Goal: Task Accomplishment & Management: Manage account settings

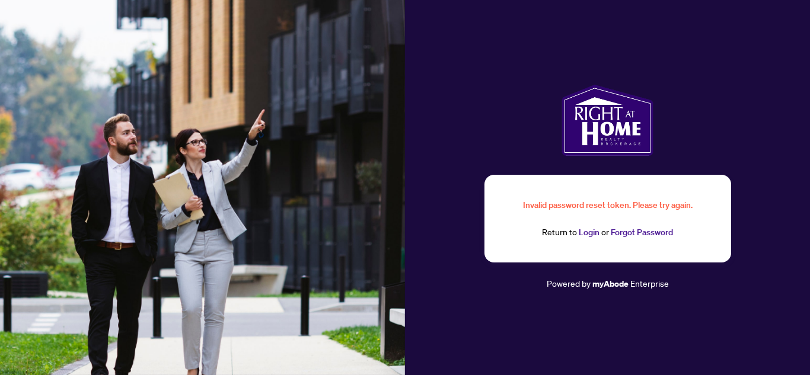
click at [653, 233] on link "Forgot Password" at bounding box center [642, 232] width 62 height 11
click at [646, 234] on link "Forgot Password" at bounding box center [642, 232] width 62 height 11
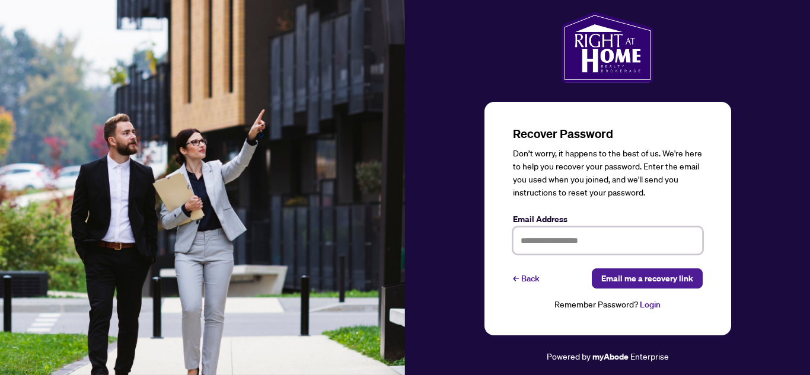
click at [611, 240] on input "text" at bounding box center [608, 240] width 190 height 27
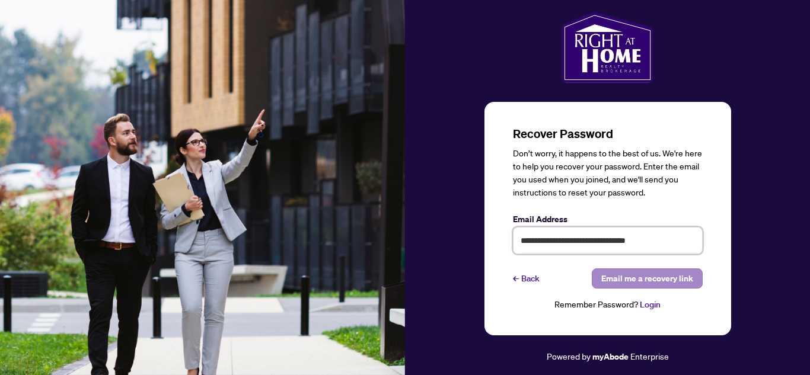
type input "**********"
click at [672, 284] on span "Email me a recovery link" at bounding box center [647, 278] width 92 height 19
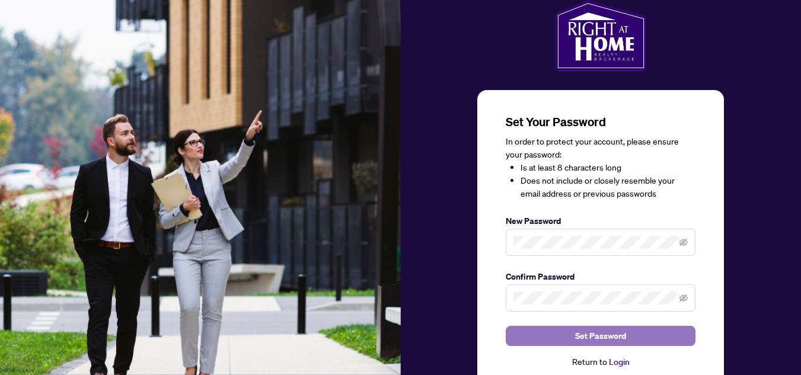
click at [564, 331] on button "Set Password" at bounding box center [601, 336] width 190 height 20
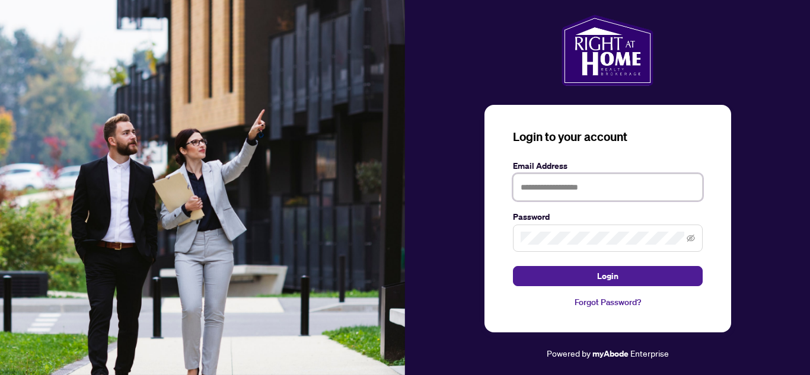
type input "**********"
click at [688, 240] on icon "eye-invisible" at bounding box center [691, 238] width 8 height 8
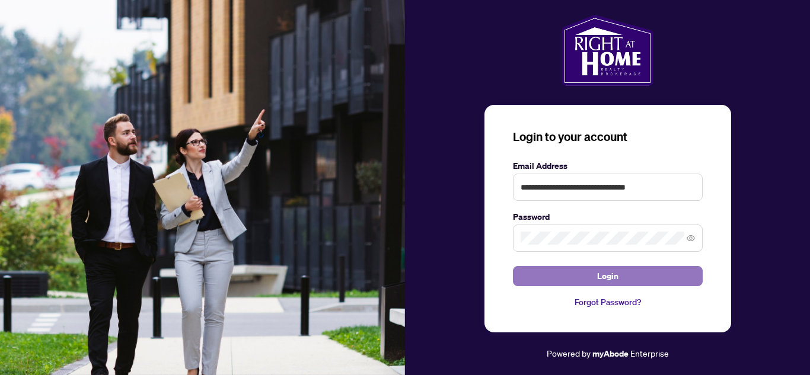
click at [592, 279] on button "Login" at bounding box center [608, 276] width 190 height 20
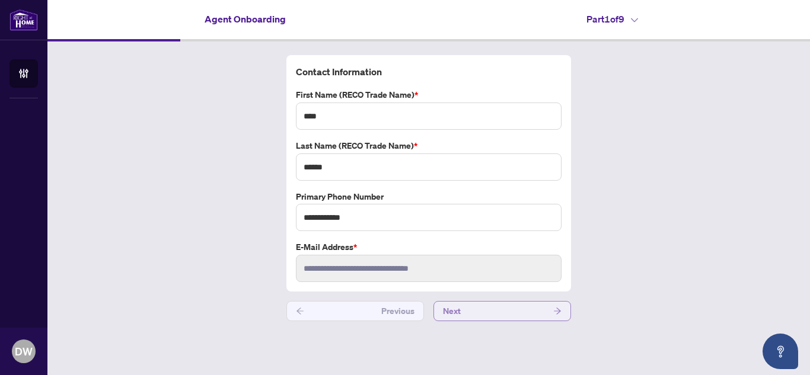
click at [456, 314] on span "Next" at bounding box center [452, 311] width 18 height 19
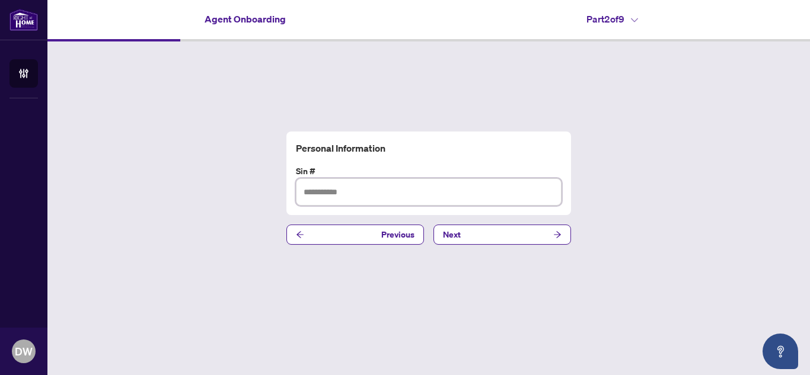
click at [374, 192] on input "text" at bounding box center [429, 191] width 266 height 27
type input "*********"
click at [476, 232] on button "Next" at bounding box center [502, 235] width 138 height 20
click at [340, 194] on input "text" at bounding box center [429, 191] width 266 height 27
type input "**********"
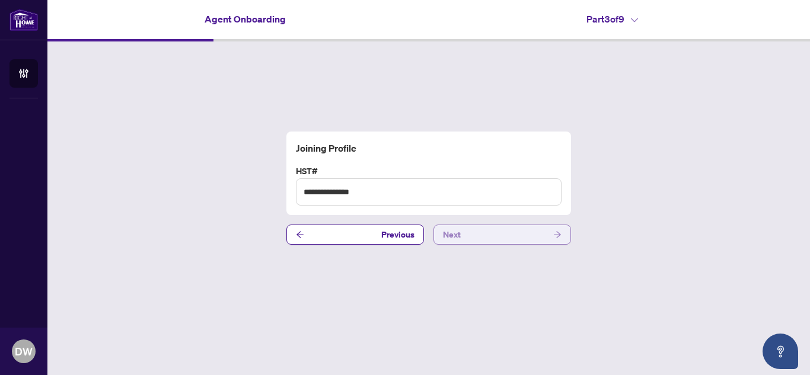
click at [470, 231] on button "Next" at bounding box center [502, 235] width 138 height 20
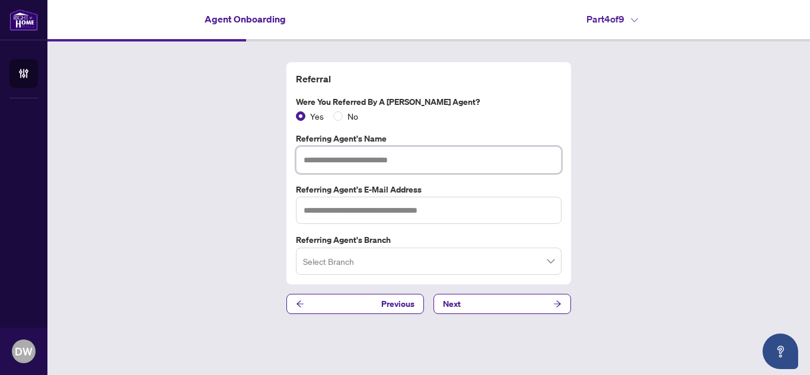
click at [334, 163] on input "text" at bounding box center [429, 159] width 266 height 27
type input "**********"
click at [332, 209] on input "text" at bounding box center [429, 210] width 266 height 27
click at [328, 213] on input "text" at bounding box center [429, 210] width 266 height 27
paste input "**********"
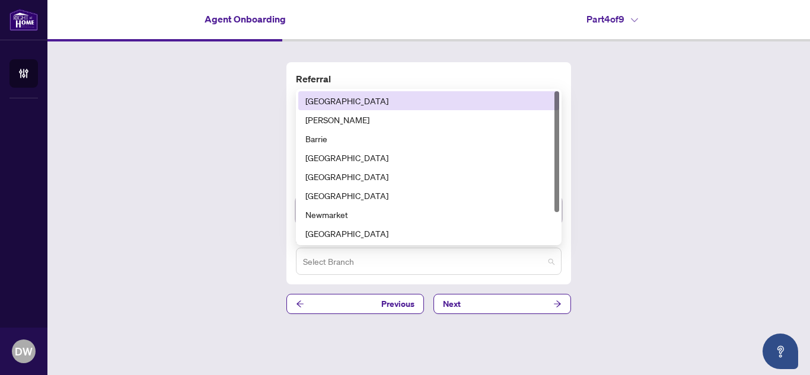
click at [551, 263] on span at bounding box center [428, 261] width 251 height 23
type input "**********"
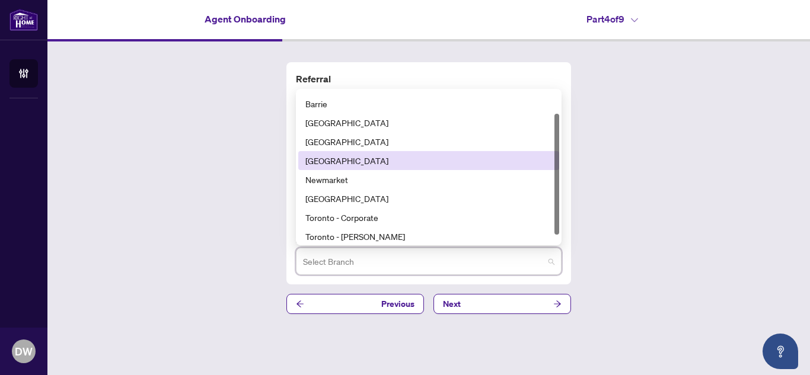
scroll to position [38, 0]
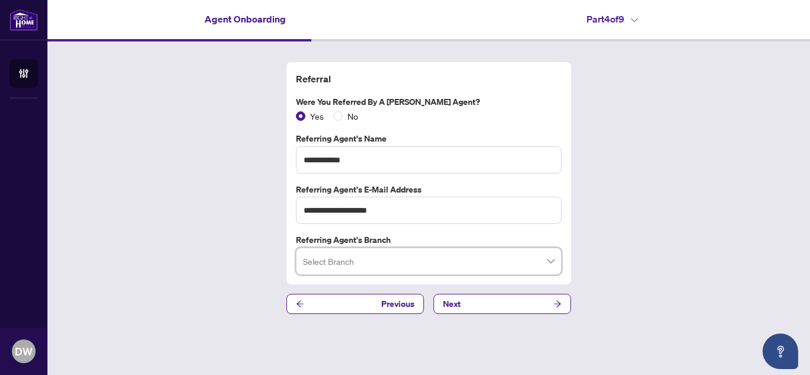
click at [552, 264] on span at bounding box center [428, 261] width 251 height 23
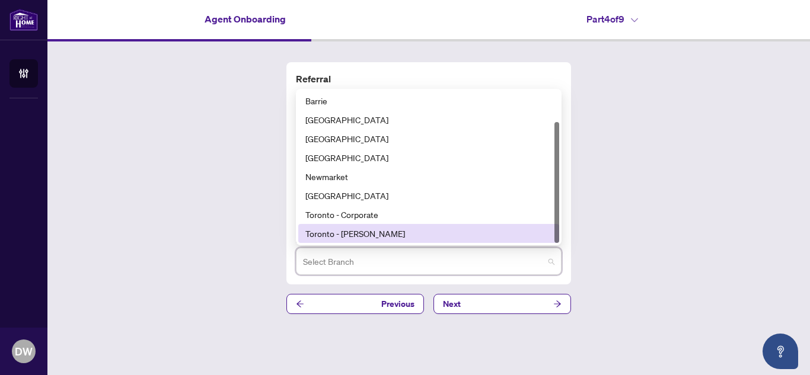
click at [512, 229] on div "Toronto - [PERSON_NAME]" at bounding box center [428, 233] width 247 height 13
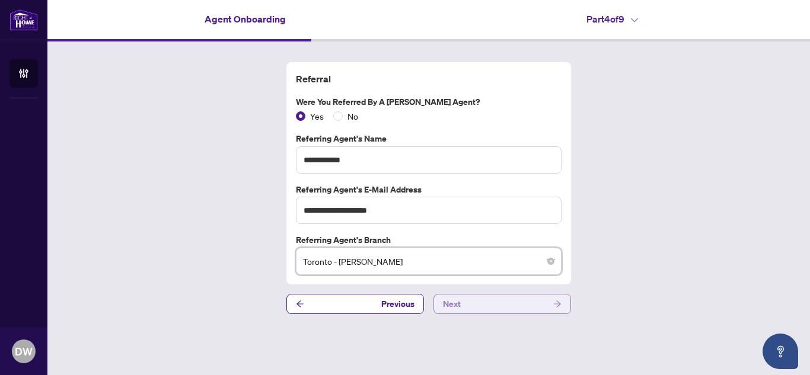
click at [467, 300] on button "Next" at bounding box center [502, 304] width 138 height 20
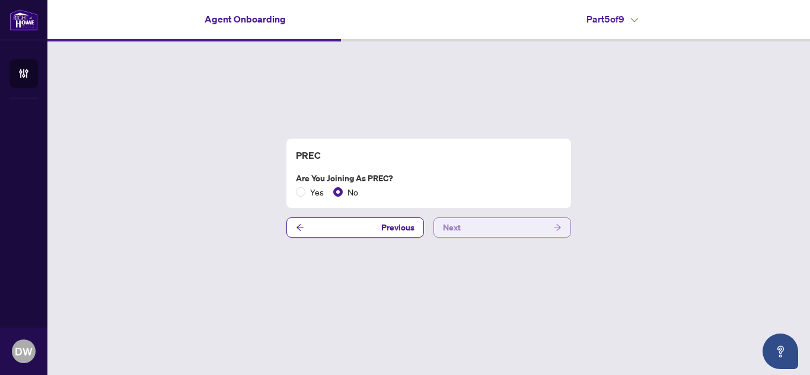
click at [487, 224] on button "Next" at bounding box center [502, 228] width 138 height 20
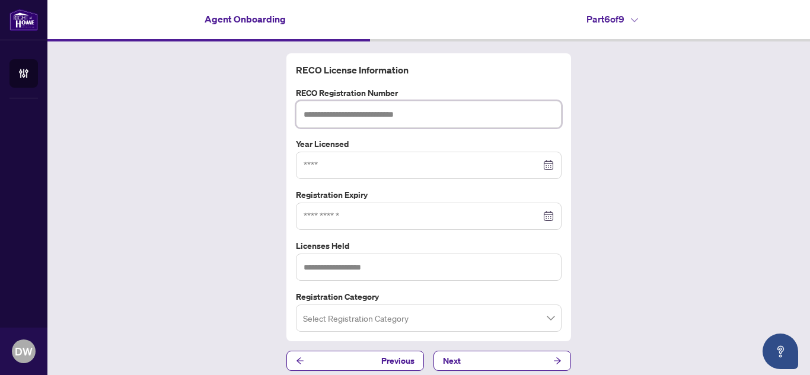
click at [340, 111] on input "text" at bounding box center [429, 114] width 266 height 27
click at [543, 166] on div at bounding box center [429, 165] width 250 height 13
type input "*******"
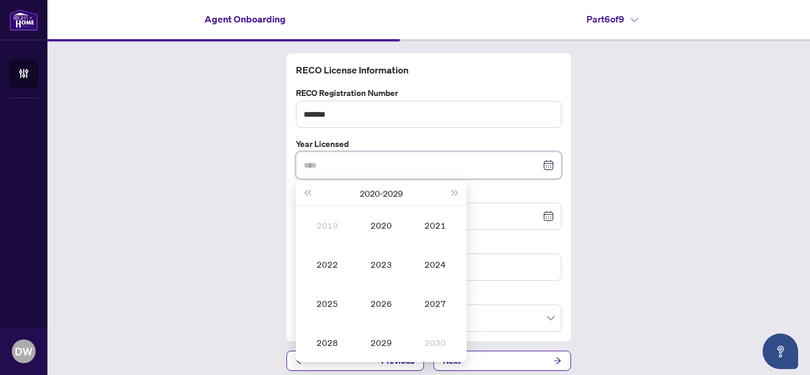
type input "****"
click at [305, 193] on span "Last year (Control + left)" at bounding box center [307, 193] width 6 height 6
type input "****"
click at [435, 301] on div "2007" at bounding box center [435, 303] width 36 height 14
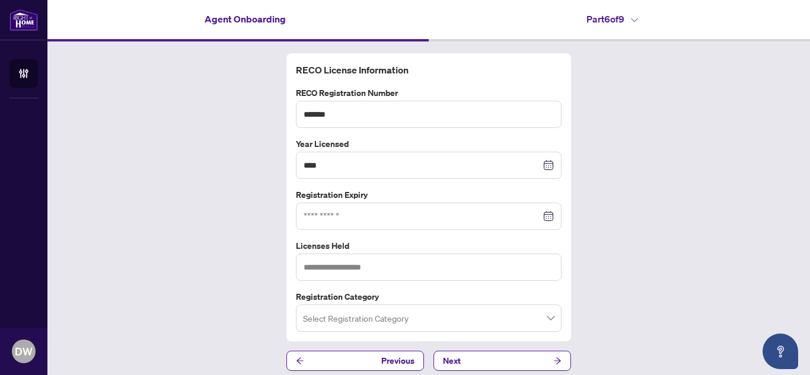
click at [543, 217] on div at bounding box center [429, 216] width 250 height 13
click at [544, 215] on div at bounding box center [429, 216] width 250 height 13
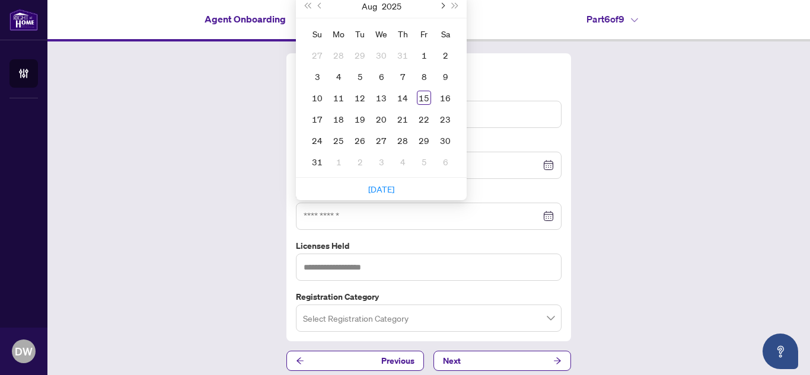
click at [439, 9] on button "Next month (PageDown)" at bounding box center [441, 6] width 13 height 24
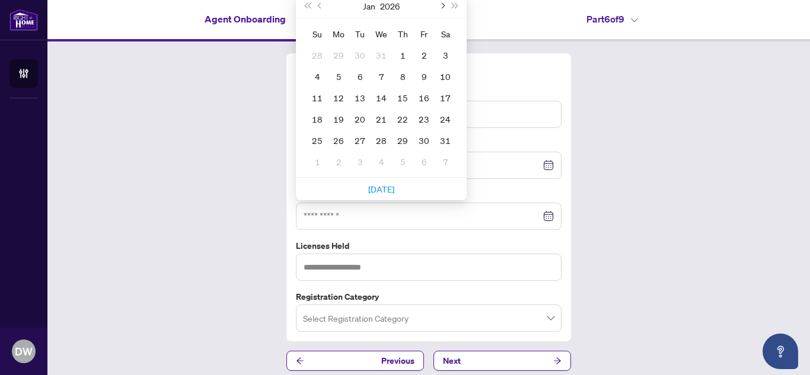
click at [439, 9] on button "Next month (PageDown)" at bounding box center [441, 6] width 13 height 24
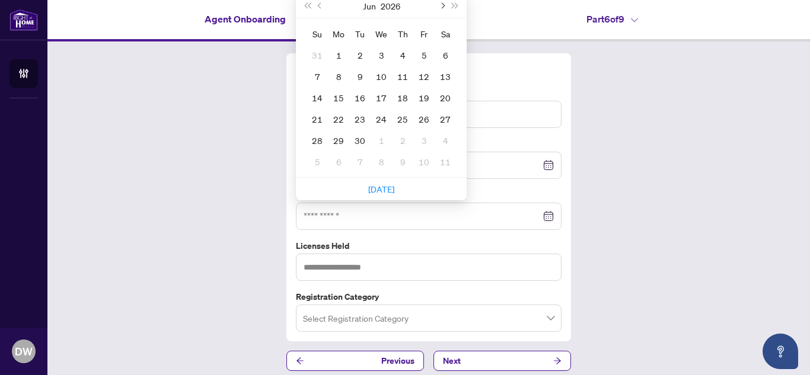
click at [439, 9] on button "Next month (PageDown)" at bounding box center [441, 6] width 13 height 24
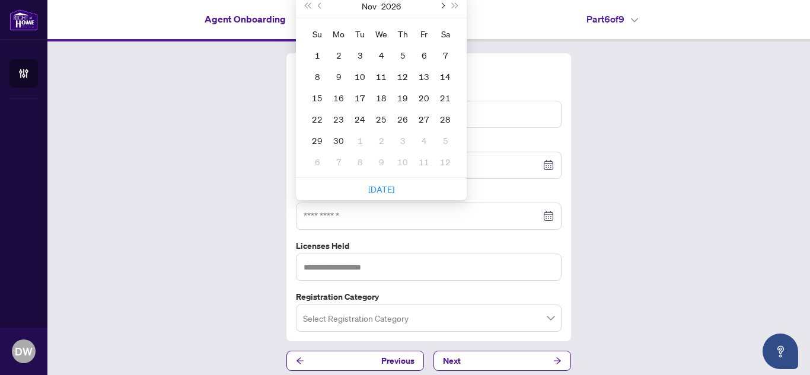
click at [439, 9] on button "Next month (PageDown)" at bounding box center [441, 6] width 13 height 24
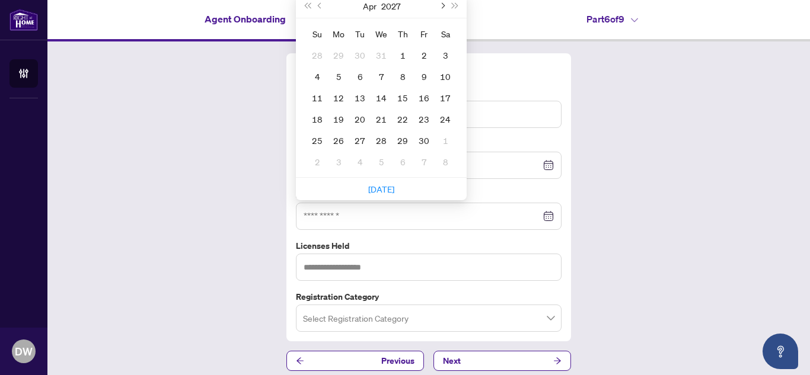
click at [439, 9] on button "Next month (PageDown)" at bounding box center [441, 6] width 13 height 24
click at [318, 8] on span "Previous month (PageUp)" at bounding box center [321, 6] width 6 height 6
type input "**********"
click at [360, 94] on div "16" at bounding box center [360, 98] width 14 height 14
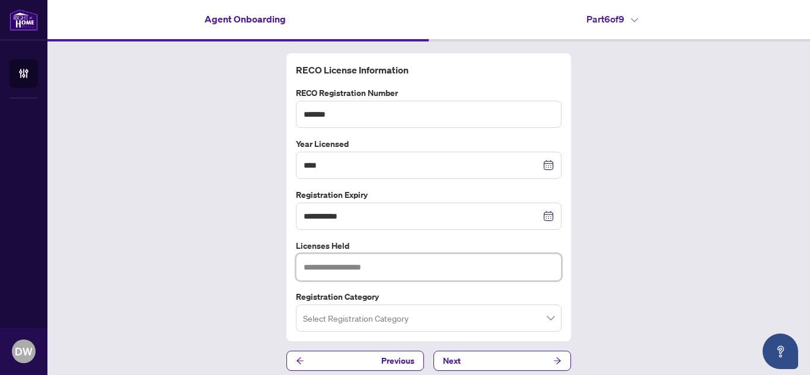
click at [509, 274] on input "text" at bounding box center [429, 267] width 266 height 27
click at [374, 323] on input "search" at bounding box center [423, 320] width 241 height 26
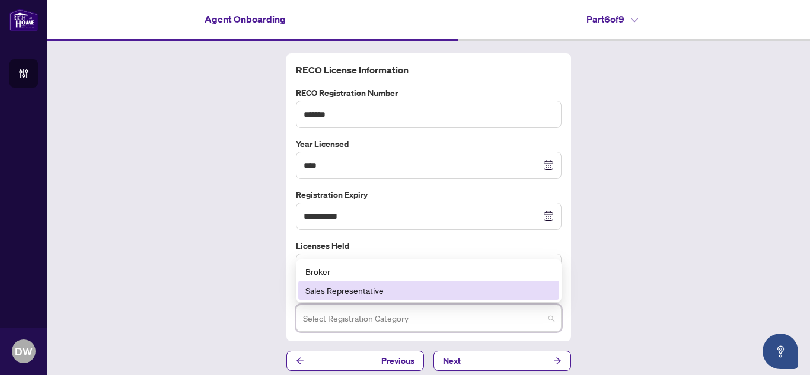
click at [362, 296] on div "Sales Representative" at bounding box center [428, 290] width 247 height 13
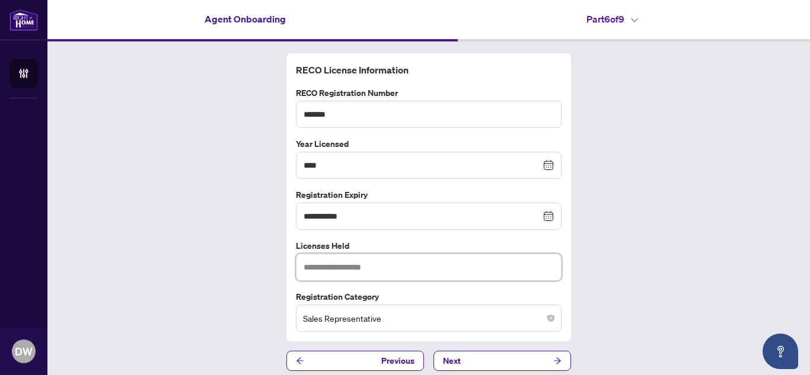
click at [362, 266] on input "text" at bounding box center [429, 267] width 266 height 27
click at [533, 362] on button "Next" at bounding box center [502, 361] width 138 height 20
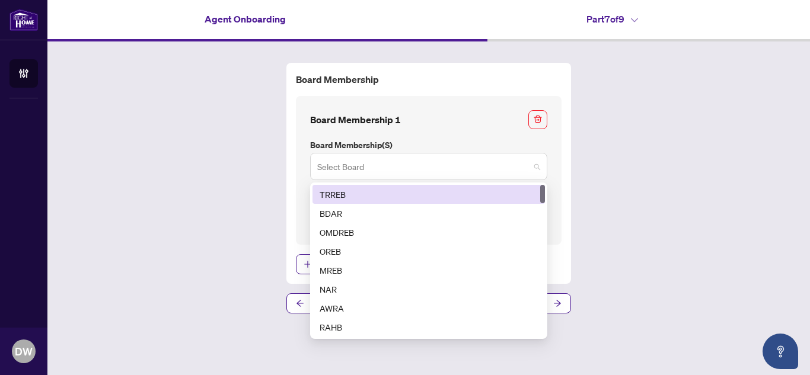
click at [534, 162] on span at bounding box center [428, 166] width 223 height 23
click at [467, 196] on div "TRREB" at bounding box center [429, 194] width 218 height 13
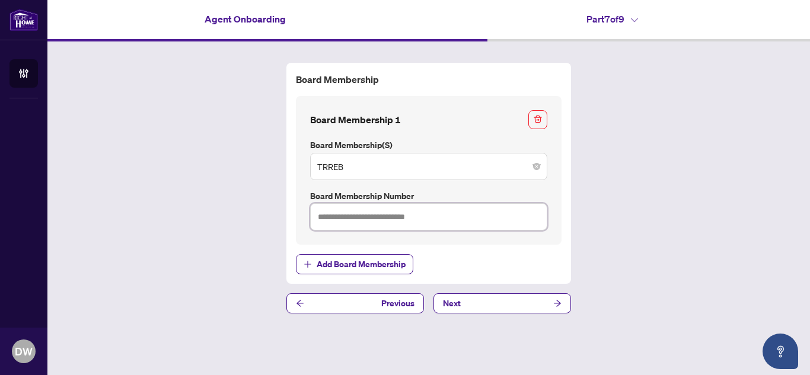
click at [429, 218] on input "text" at bounding box center [428, 216] width 237 height 27
type input "*******"
click at [479, 302] on button "Next" at bounding box center [502, 304] width 138 height 20
click at [545, 305] on button "Next" at bounding box center [502, 304] width 138 height 20
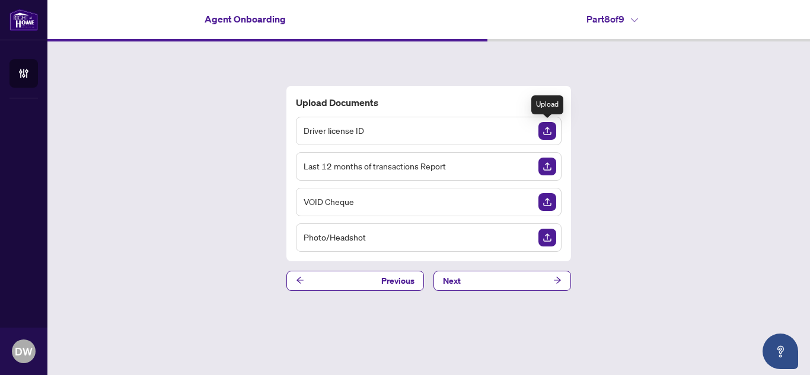
click at [545, 127] on img "Upload Document" at bounding box center [547, 131] width 18 height 18
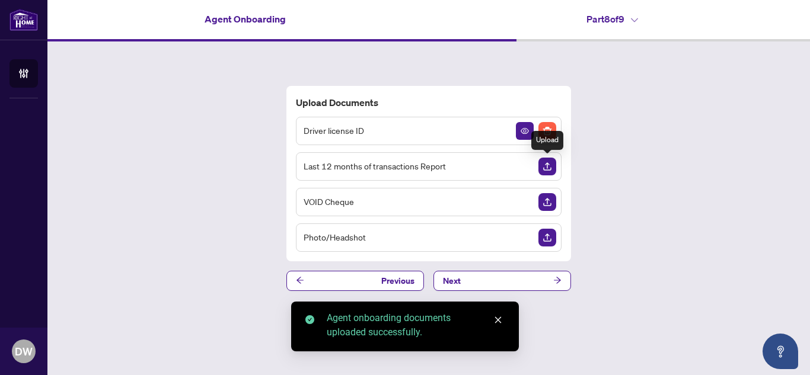
click at [548, 164] on img "Upload Document" at bounding box center [547, 167] width 18 height 18
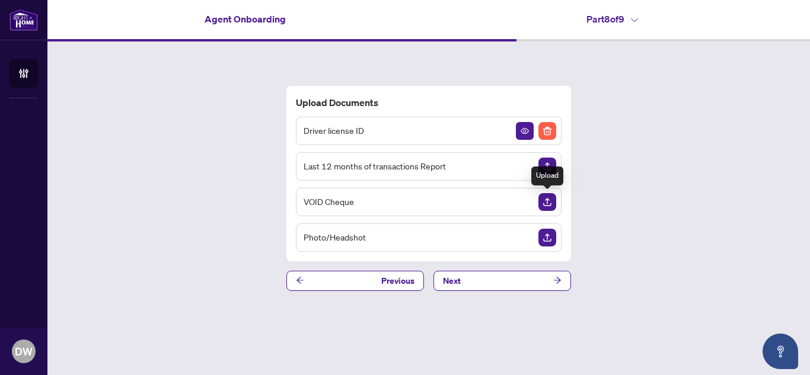
click at [547, 198] on img "Upload Document" at bounding box center [547, 202] width 18 height 18
click at [548, 235] on img "Upload Document" at bounding box center [547, 238] width 18 height 18
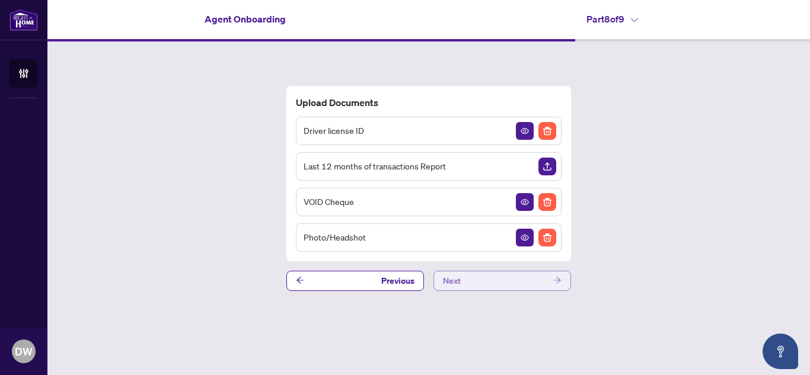
click at [554, 275] on span "button" at bounding box center [557, 281] width 8 height 19
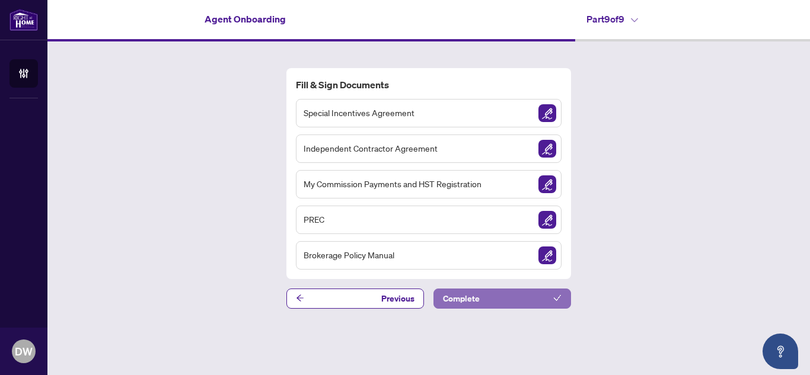
click at [554, 298] on icon "check" at bounding box center [557, 298] width 8 height 8
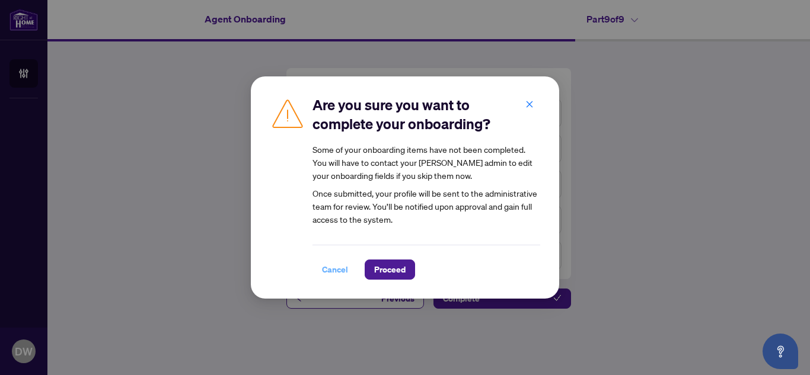
click at [330, 261] on span "Cancel" at bounding box center [335, 269] width 26 height 19
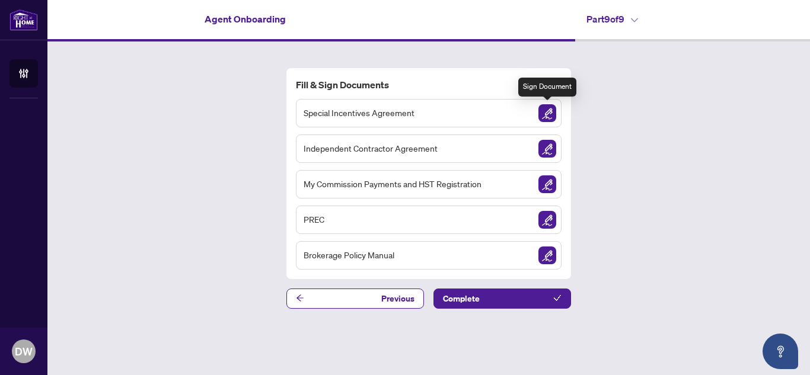
click at [549, 114] on img "Sign Document" at bounding box center [547, 113] width 18 height 18
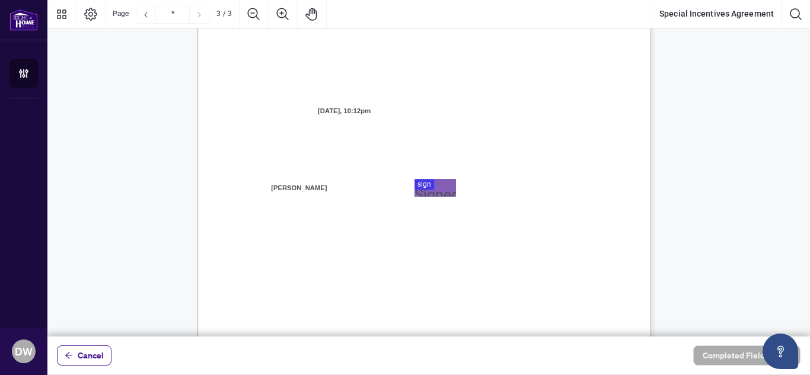
scroll to position [1256, 0]
click at [433, 180] on div at bounding box center [428, 168] width 763 height 337
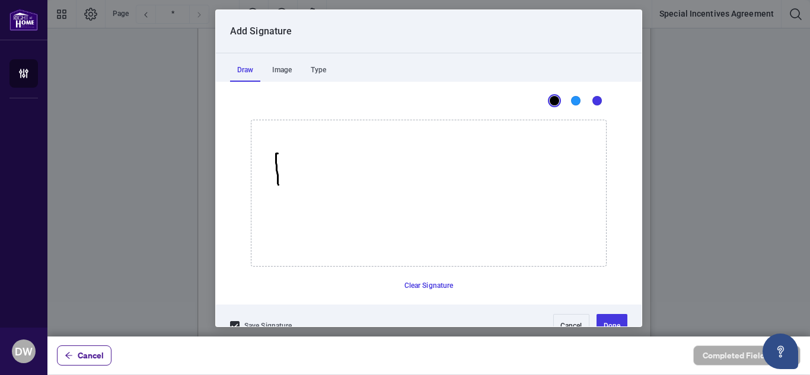
drag, startPoint x: 273, startPoint y: 154, endPoint x: 274, endPoint y: 185, distance: 31.4
click at [274, 185] on icon "Drawing canvas" at bounding box center [428, 193] width 355 height 146
drag, startPoint x: 264, startPoint y: 152, endPoint x: 272, endPoint y: 180, distance: 28.9
click at [272, 180] on icon "Drawing canvas" at bounding box center [428, 193] width 355 height 146
drag, startPoint x: 308, startPoint y: 158, endPoint x: 346, endPoint y: 150, distance: 39.4
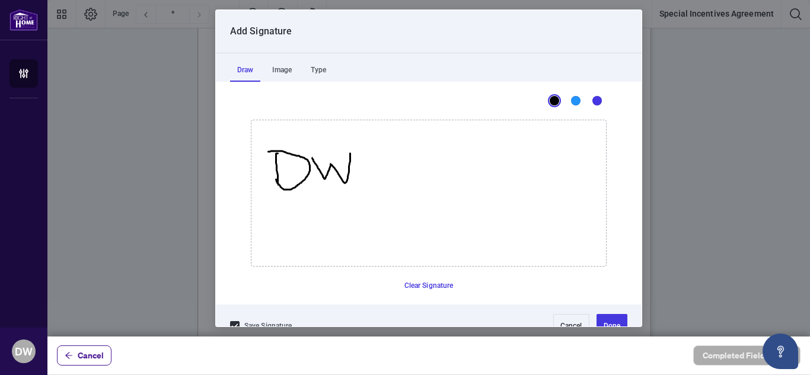
click at [346, 150] on icon "Drawing canvas" at bounding box center [428, 193] width 355 height 146
drag, startPoint x: 359, startPoint y: 170, endPoint x: 358, endPoint y: 180, distance: 10.1
click at [358, 180] on icon "Drawing canvas" at bounding box center [428, 193] width 355 height 146
click at [359, 162] on icon "Drawing canvas" at bounding box center [428, 193] width 355 height 146
drag, startPoint x: 374, startPoint y: 152, endPoint x: 373, endPoint y: 178, distance: 26.1
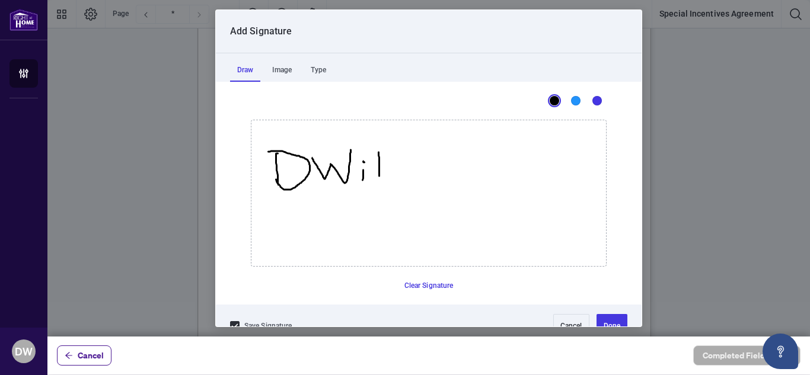
click at [373, 178] on icon "Drawing canvas" at bounding box center [428, 193] width 355 height 146
drag, startPoint x: 403, startPoint y: 156, endPoint x: 388, endPoint y: 184, distance: 32.1
click at [388, 184] on icon "Drawing canvas" at bounding box center [428, 193] width 355 height 146
click at [431, 158] on icon "Drawing canvas" at bounding box center [428, 193] width 355 height 146
drag, startPoint x: 454, startPoint y: 157, endPoint x: 472, endPoint y: 157, distance: 17.8
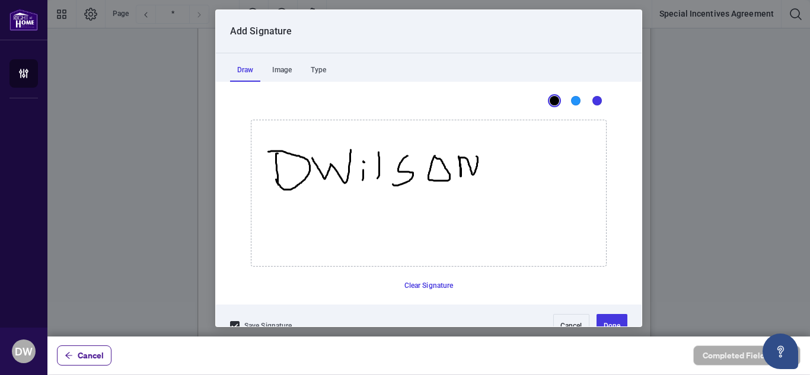
click at [472, 157] on icon "Drawing canvas" at bounding box center [428, 193] width 355 height 146
click at [596, 319] on button "Done" at bounding box center [611, 326] width 31 height 24
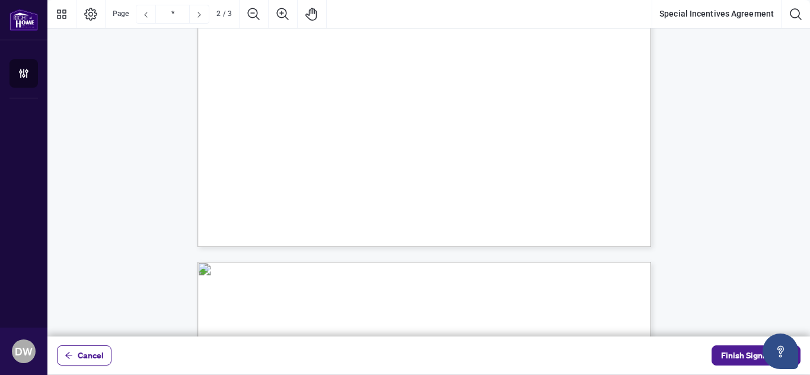
type input "*"
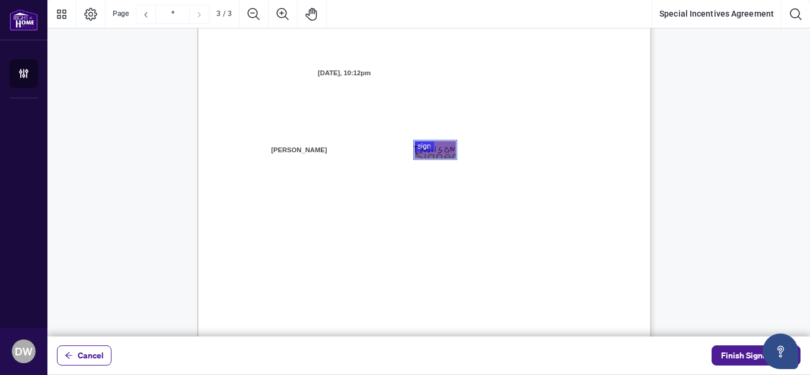
scroll to position [1294, 0]
click at [739, 360] on span "Finish Signing" at bounding box center [747, 355] width 53 height 19
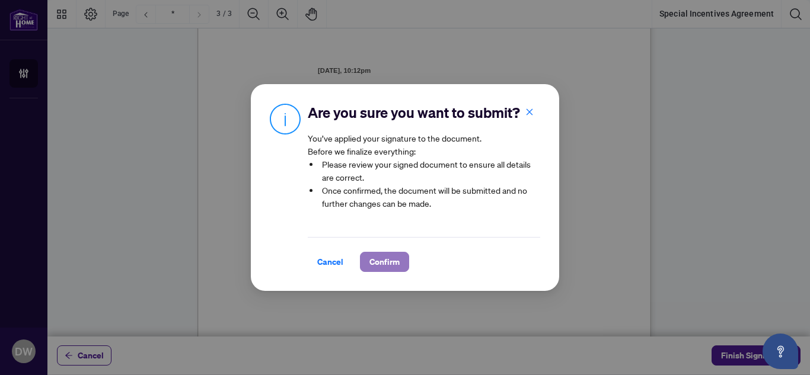
click at [388, 270] on span "Confirm" at bounding box center [384, 262] width 30 height 19
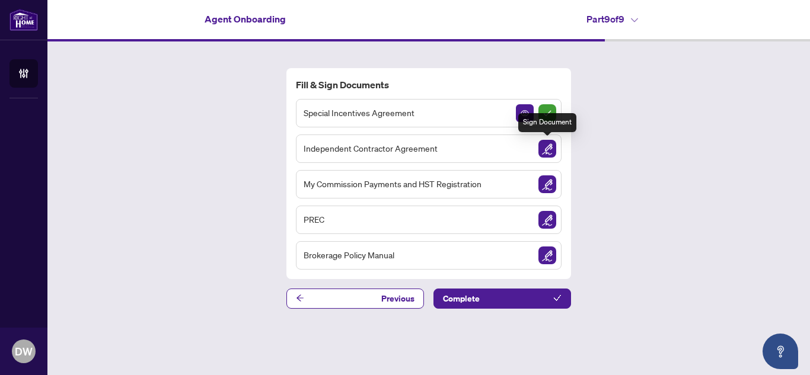
click at [544, 148] on img "Sign Document" at bounding box center [547, 149] width 18 height 18
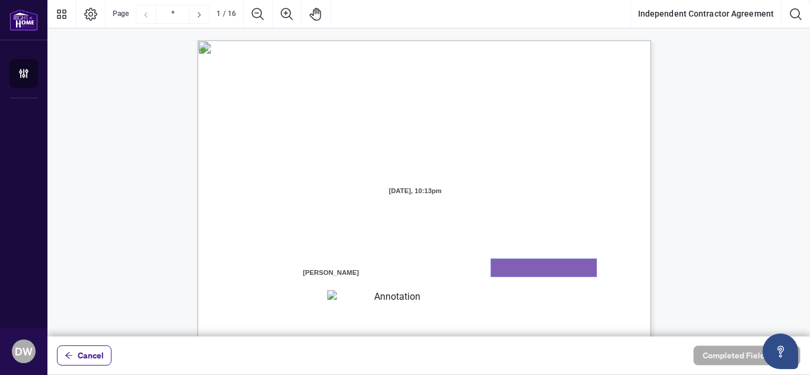
click at [506, 269] on textarea "01K2N8J2K9V0CNN3QD7ZAQM3NS" at bounding box center [544, 268] width 106 height 18
type textarea "**********"
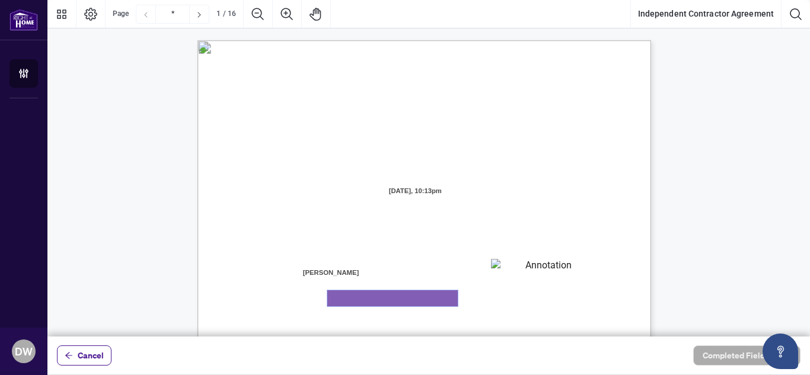
click at [372, 295] on textarea "01K2N8J7ZRE9S7PKC3TK958VZ8" at bounding box center [392, 299] width 130 height 16
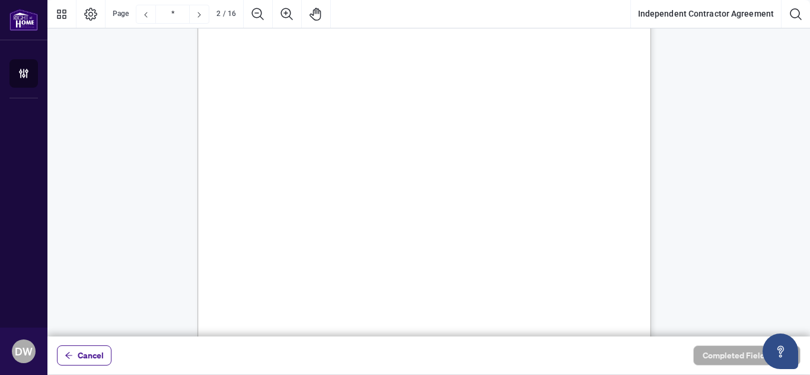
scroll to position [721, 0]
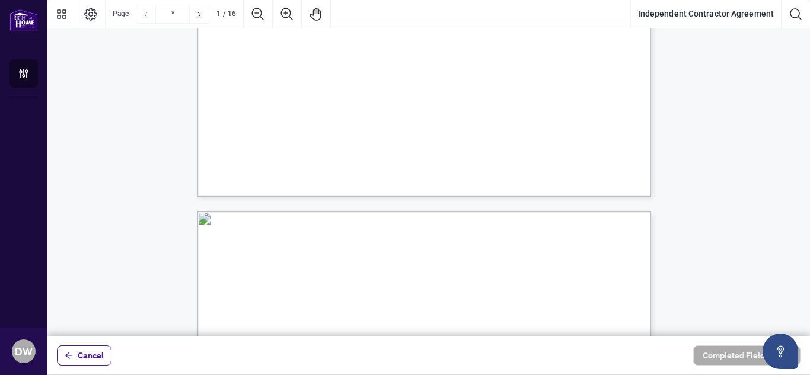
type input "*"
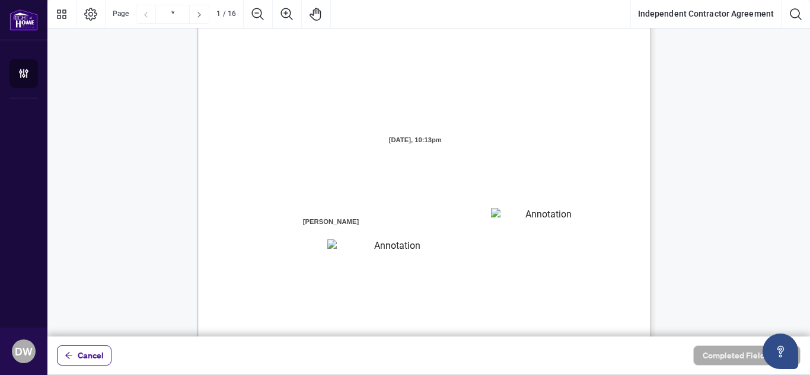
scroll to position [41, 0]
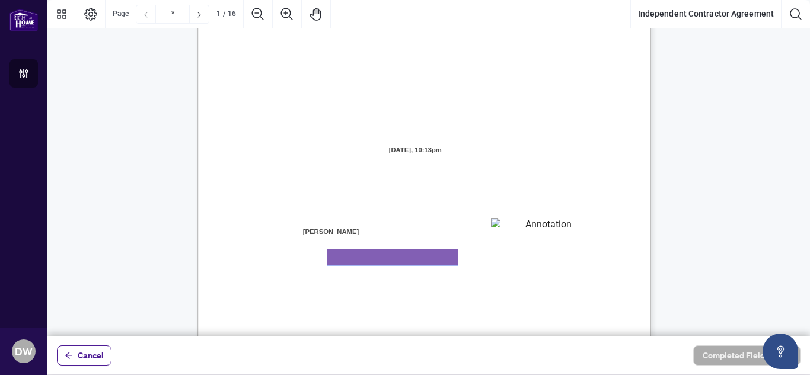
click at [370, 256] on textarea "01K2N8J7ZRE9S7PKC3TK958VZ8" at bounding box center [392, 258] width 130 height 16
type textarea "**********"
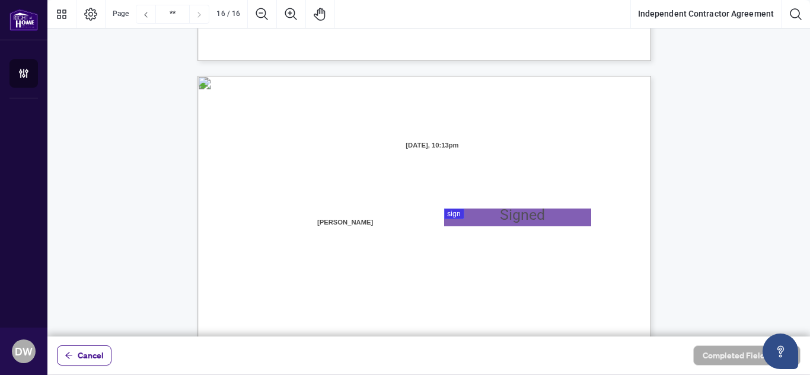
type input "**"
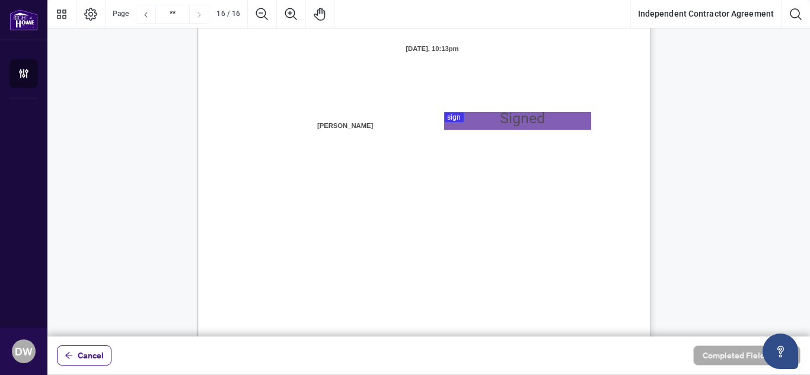
scroll to position [9089, 0]
click at [470, 120] on div at bounding box center [428, 168] width 763 height 337
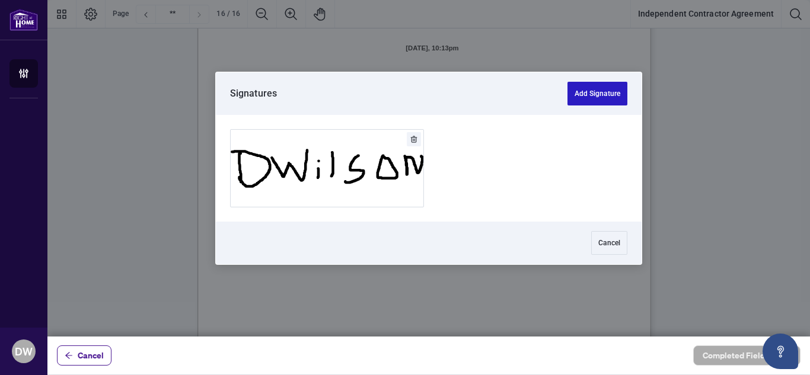
click at [576, 93] on button "Add Signature" at bounding box center [597, 94] width 60 height 24
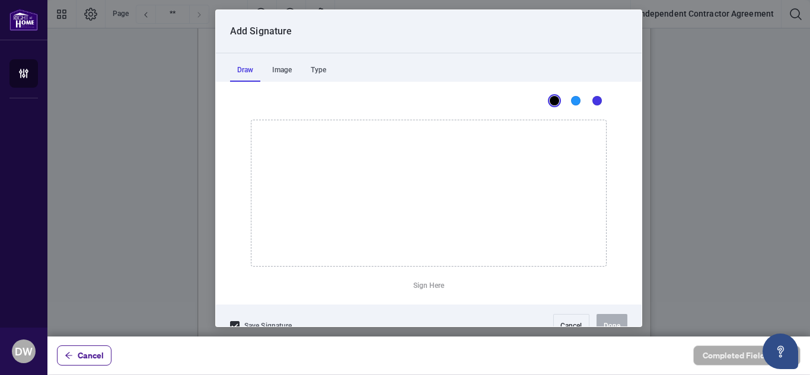
scroll to position [21, 0]
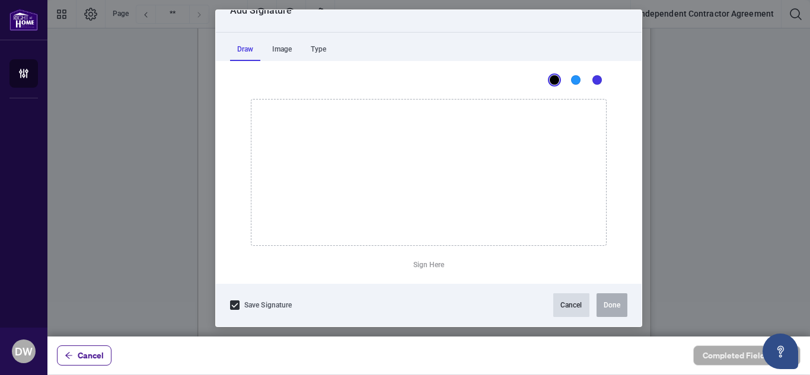
click at [564, 310] on button "Cancel" at bounding box center [571, 306] width 36 height 24
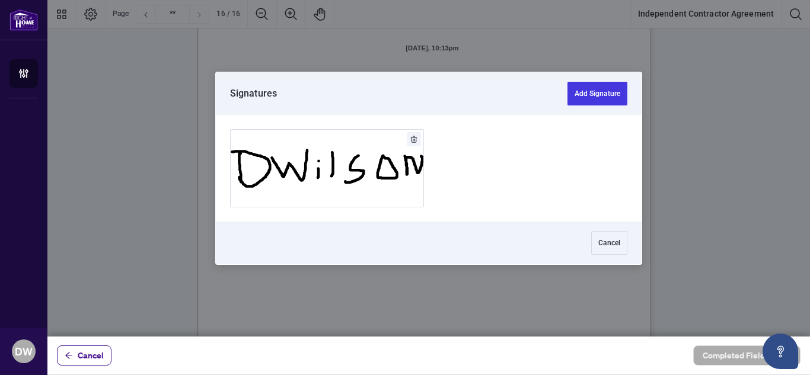
click at [472, 119] on div at bounding box center [428, 168] width 763 height 337
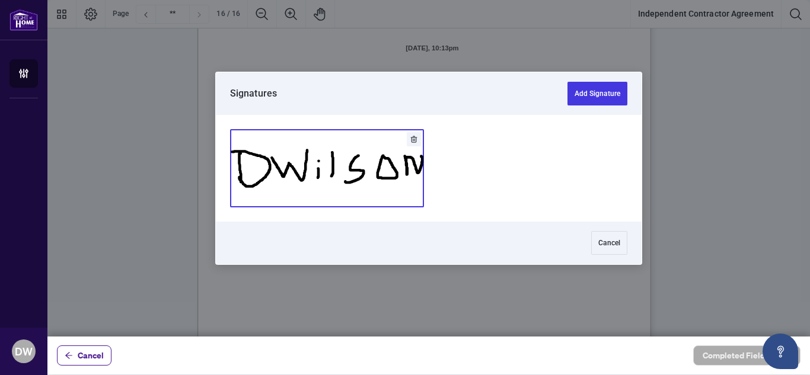
click at [357, 159] on button "Add Signature" at bounding box center [327, 168] width 193 height 77
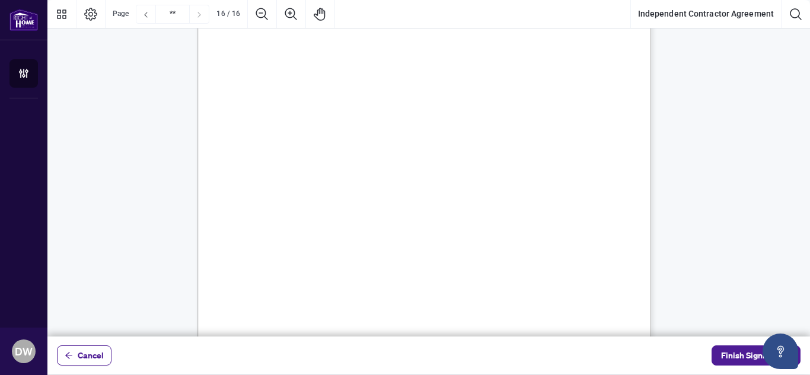
scroll to position [9330, 0]
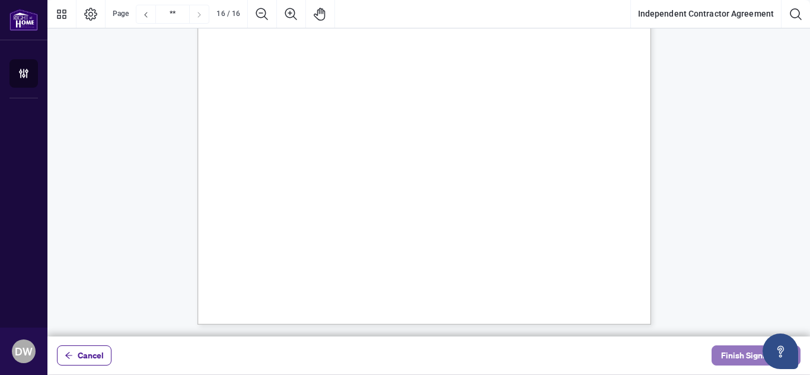
click at [745, 350] on span "Finish Signing" at bounding box center [747, 355] width 53 height 19
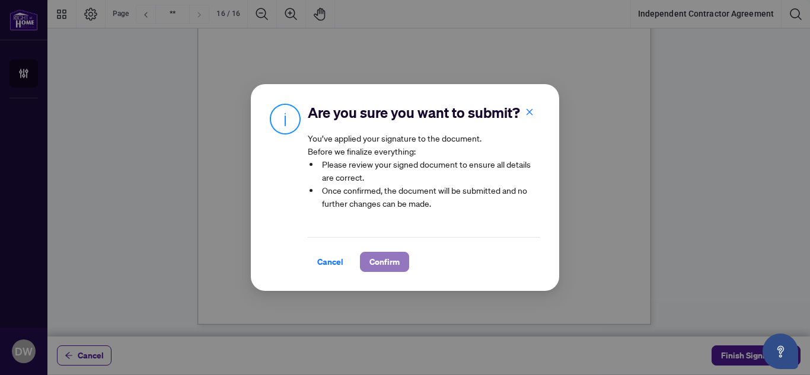
click at [384, 272] on span "Confirm" at bounding box center [384, 262] width 30 height 19
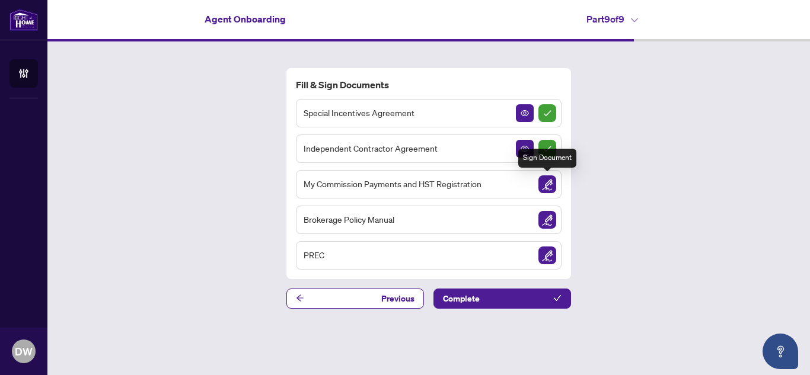
click at [548, 184] on img "Sign Document" at bounding box center [547, 185] width 18 height 18
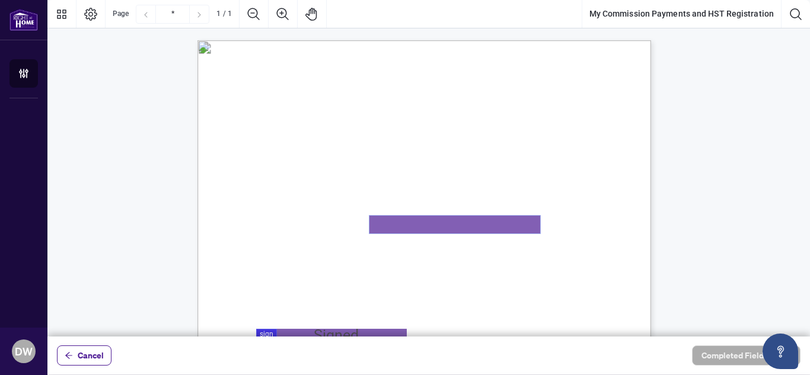
click at [414, 226] on textarea "01K2N8MKQDJBXE81ST9XY5E373" at bounding box center [454, 225] width 171 height 18
type textarea "**********"
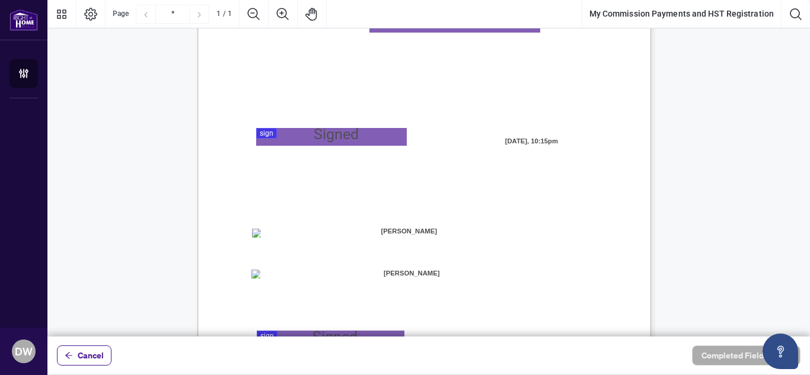
scroll to position [208, 0]
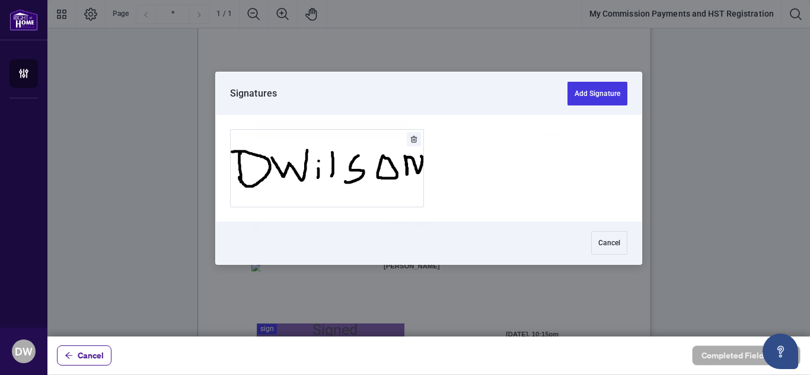
click at [288, 128] on div at bounding box center [428, 168] width 763 height 337
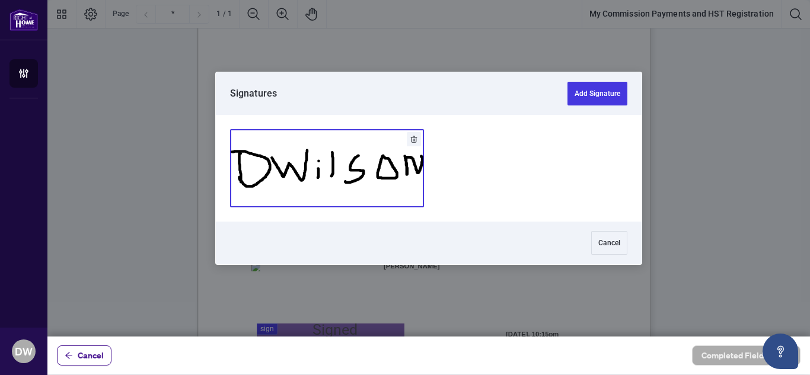
click at [307, 162] on button "Add Signature" at bounding box center [327, 168] width 193 height 77
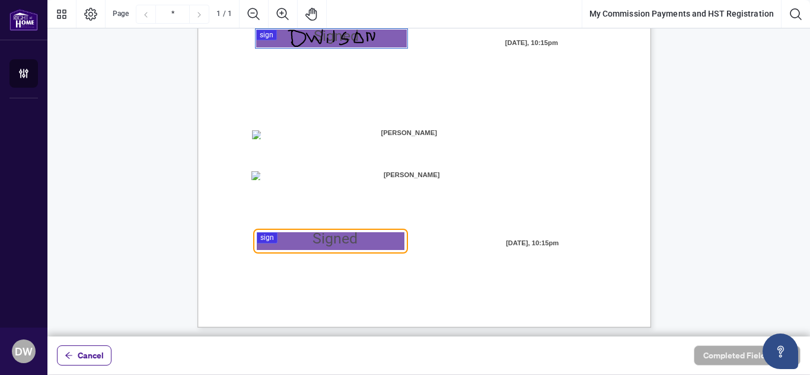
scroll to position [302, 0]
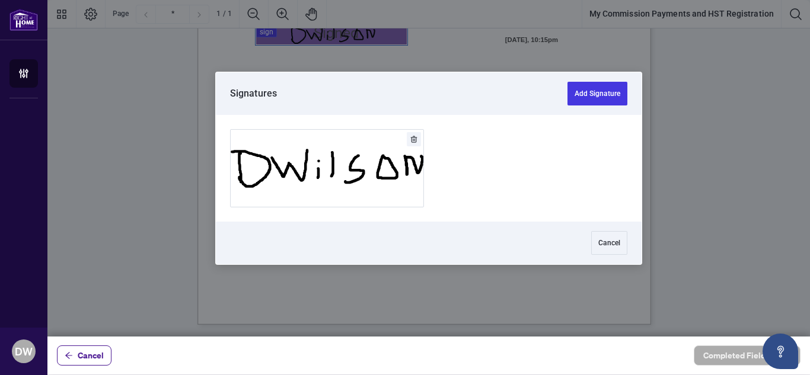
click at [267, 235] on div at bounding box center [428, 168] width 763 height 337
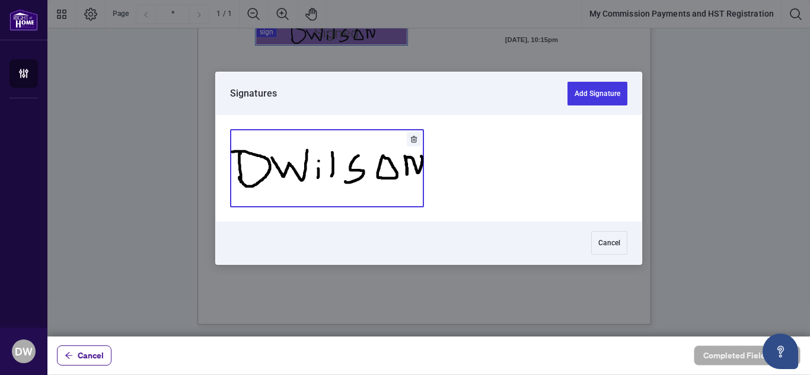
click at [306, 171] on button "Add Signature" at bounding box center [327, 168] width 193 height 77
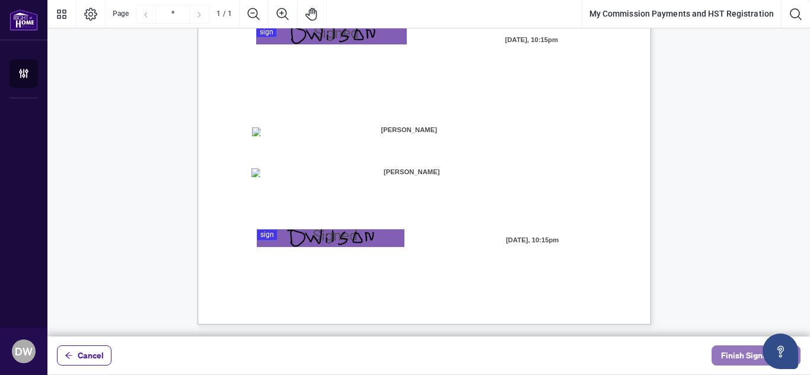
click at [729, 349] on span "Finish Signing" at bounding box center [747, 355] width 53 height 19
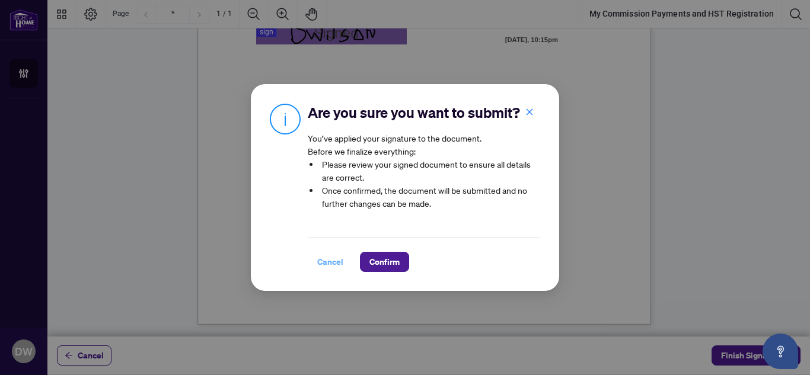
click at [332, 272] on span "Cancel" at bounding box center [330, 262] width 26 height 19
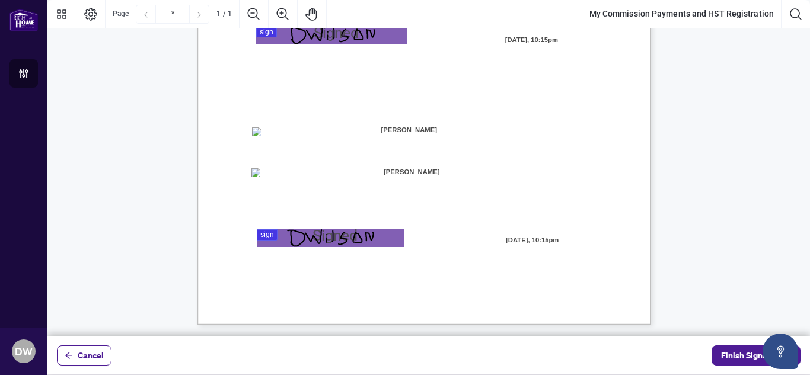
click at [417, 129] on span "[PERSON_NAME]" at bounding box center [409, 130] width 152 height 18
click at [359, 236] on div "Page 1" at bounding box center [330, 238] width 87 height 18
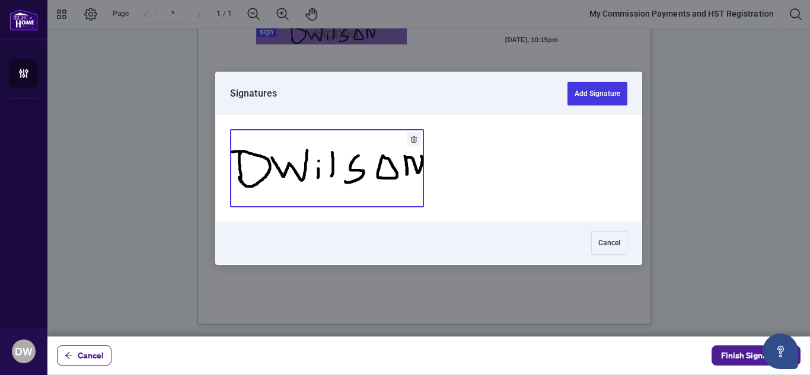
click at [361, 183] on button "Add Signature" at bounding box center [327, 168] width 193 height 77
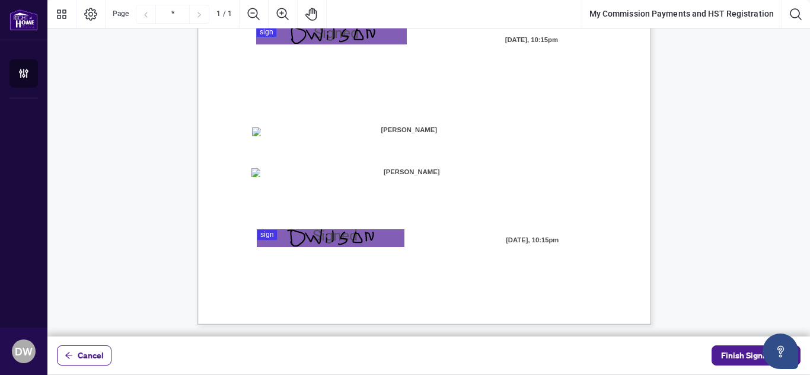
click at [406, 126] on span "[PERSON_NAME]" at bounding box center [409, 130] width 152 height 18
click at [742, 352] on span "Finish Signing" at bounding box center [747, 355] width 53 height 19
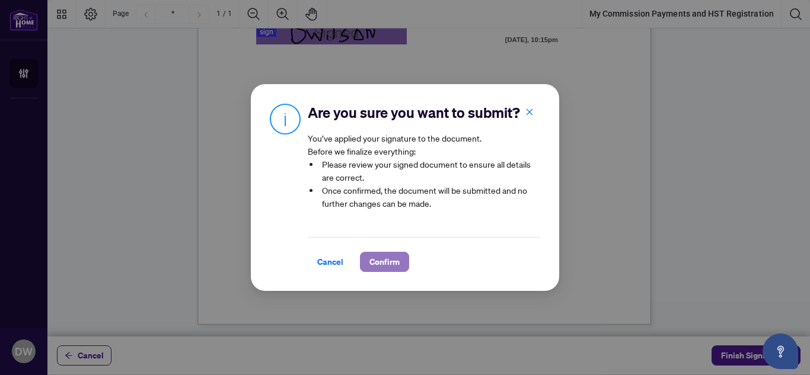
click at [382, 269] on span "Confirm" at bounding box center [384, 262] width 30 height 19
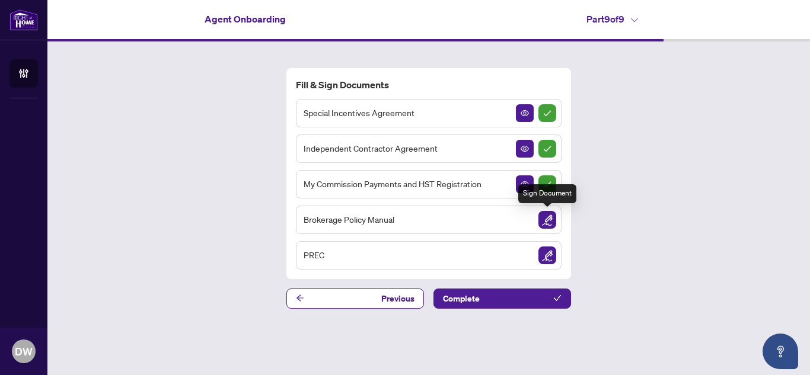
click at [547, 215] on img "Sign Document" at bounding box center [547, 220] width 18 height 18
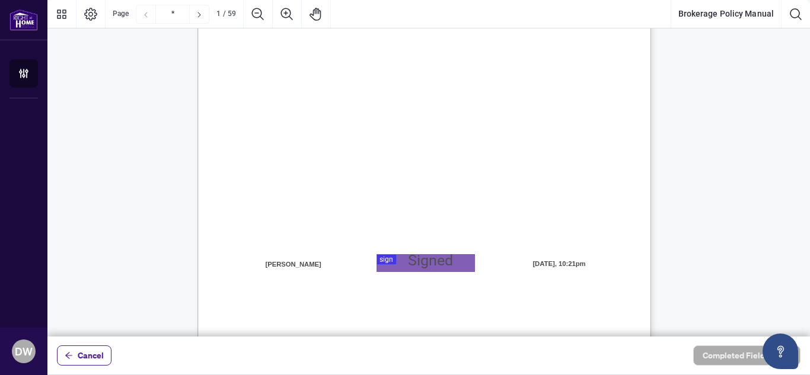
scroll to position [245, 0]
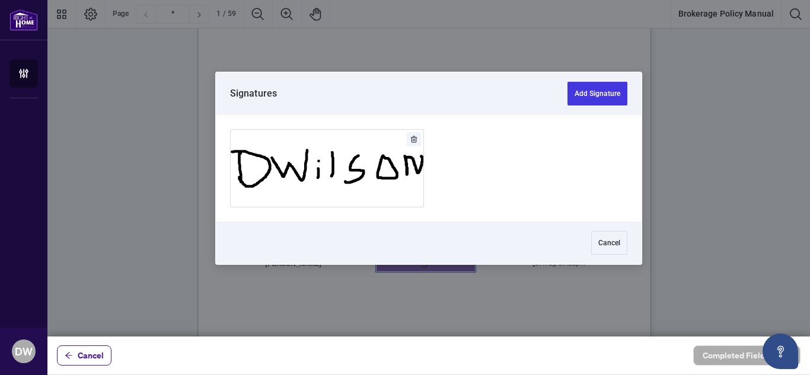
click at [406, 260] on div at bounding box center [428, 168] width 763 height 337
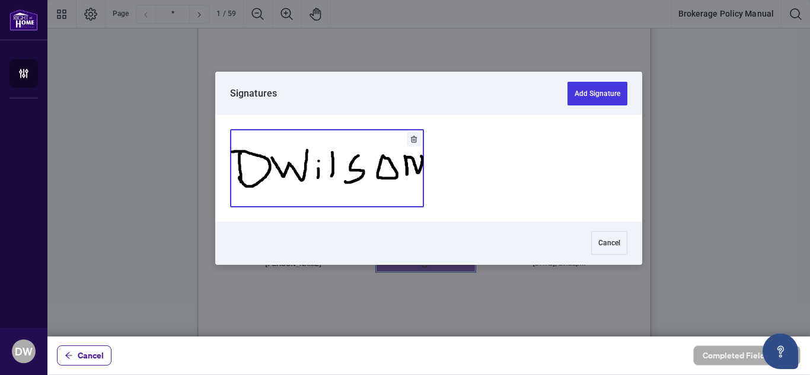
click at [355, 178] on button "Add Signature" at bounding box center [327, 168] width 193 height 77
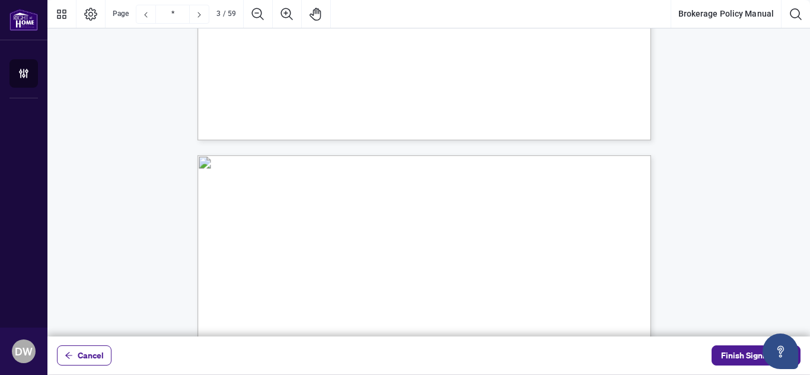
type input "*"
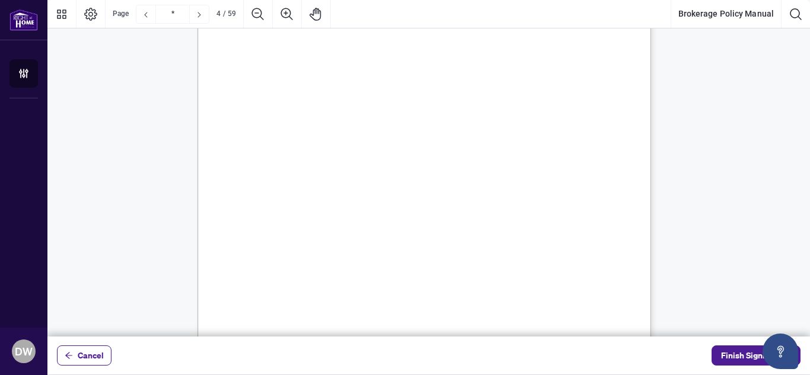
scroll to position [2086, 0]
click at [738, 359] on span "Finish Signing" at bounding box center [747, 355] width 53 height 19
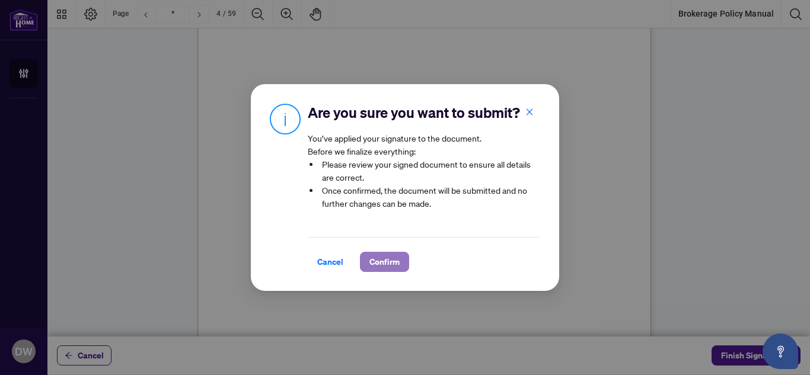
click at [387, 272] on span "Confirm" at bounding box center [384, 262] width 30 height 19
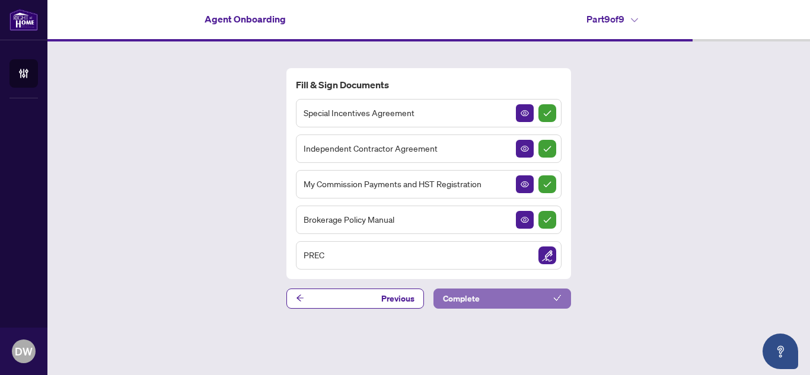
click at [528, 305] on button "Complete" at bounding box center [502, 299] width 138 height 20
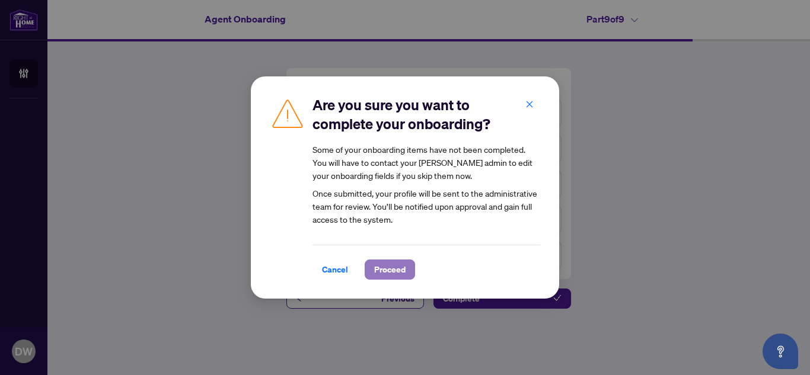
click at [393, 266] on span "Proceed" at bounding box center [389, 269] width 31 height 19
